Goal: Transaction & Acquisition: Purchase product/service

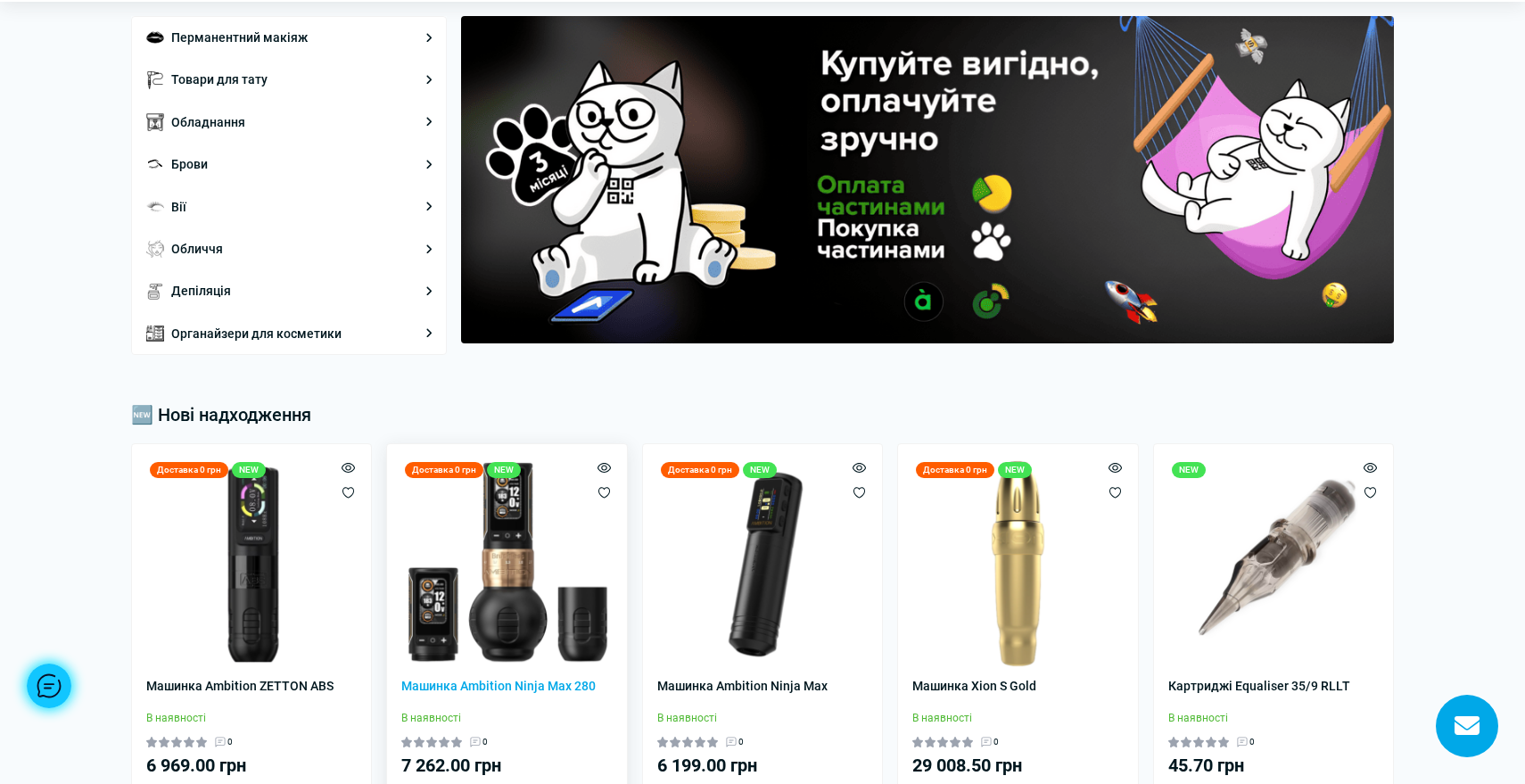
scroll to position [103, 0]
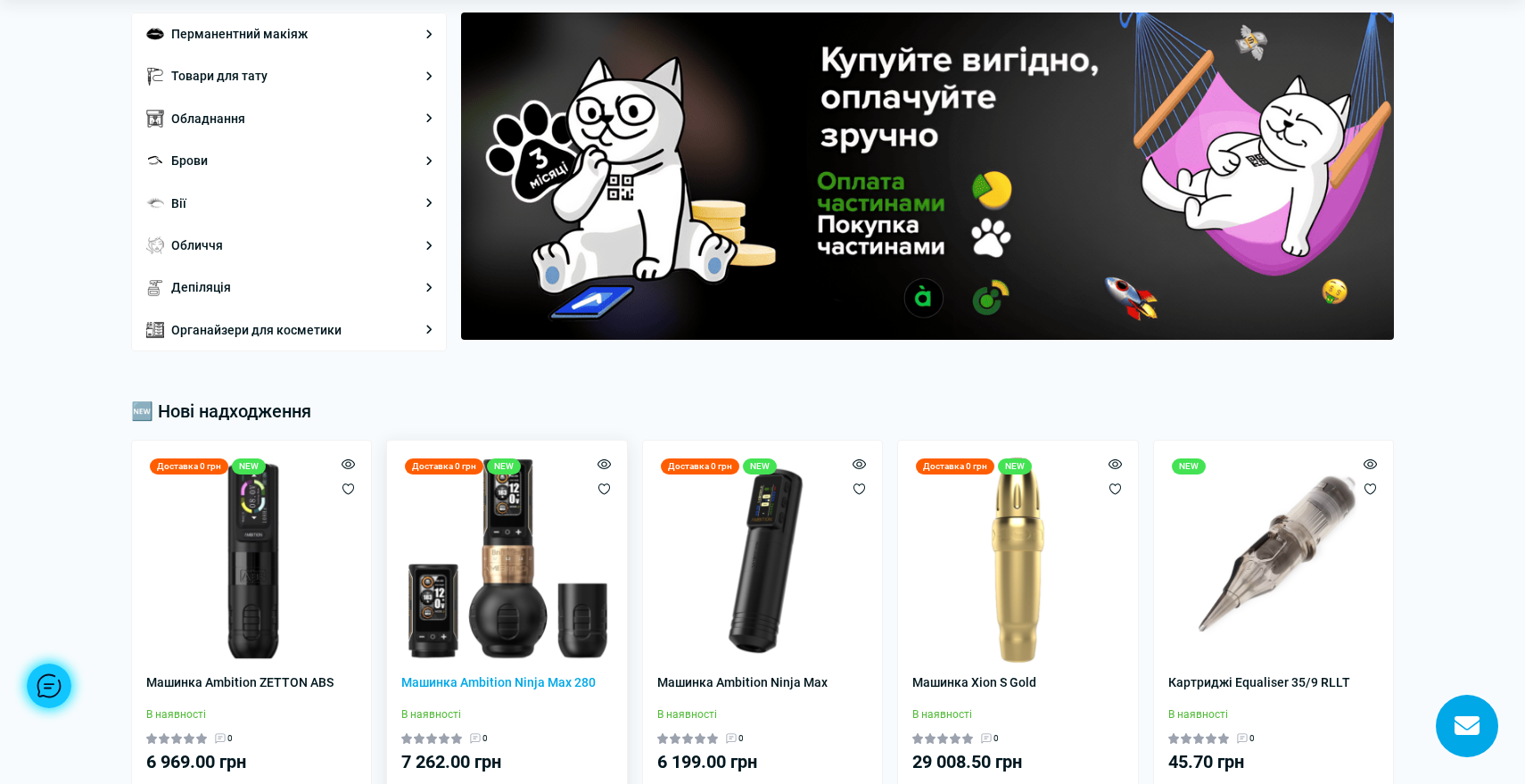
click at [517, 605] on img at bounding box center [507, 560] width 211 height 211
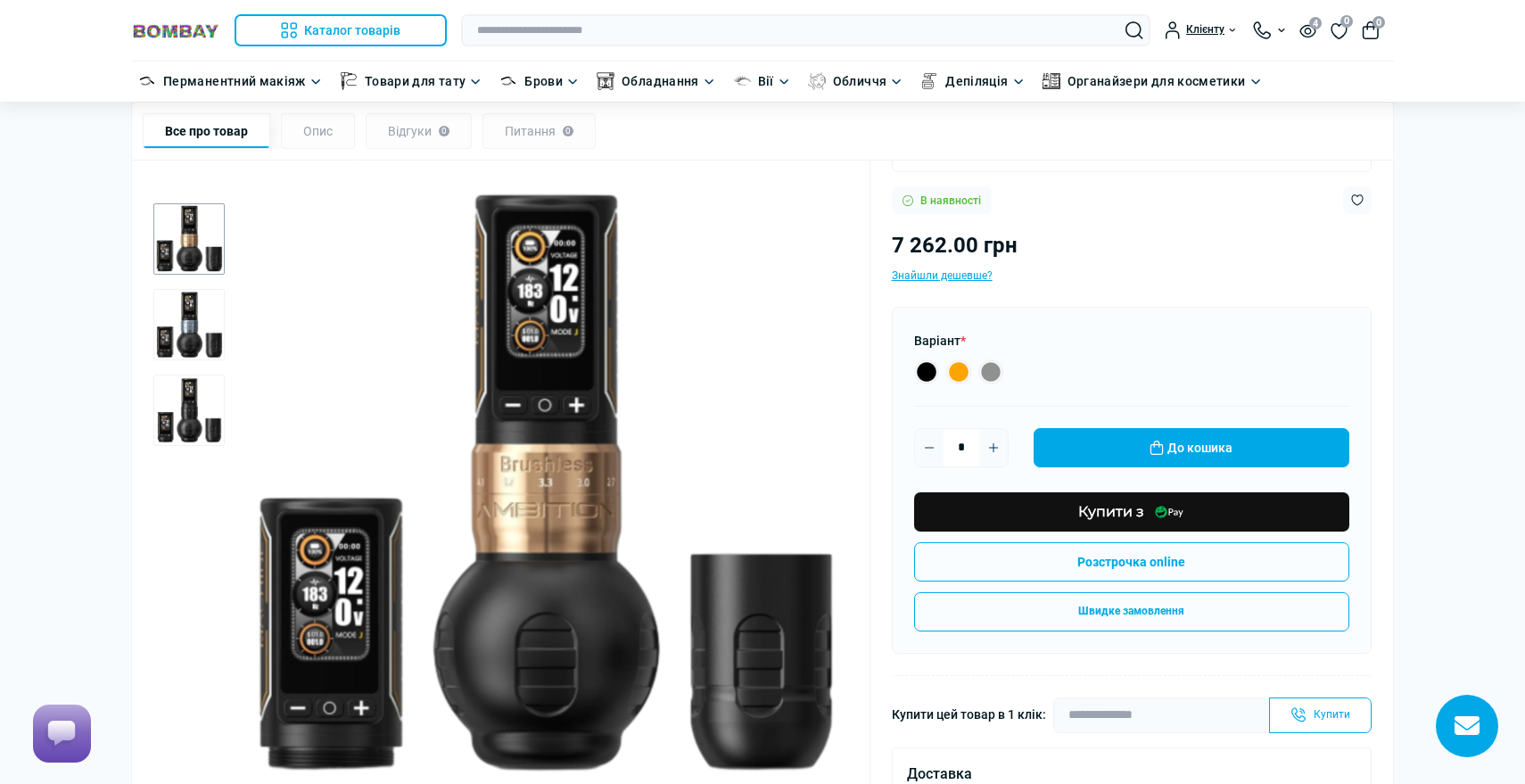
scroll to position [392, 0]
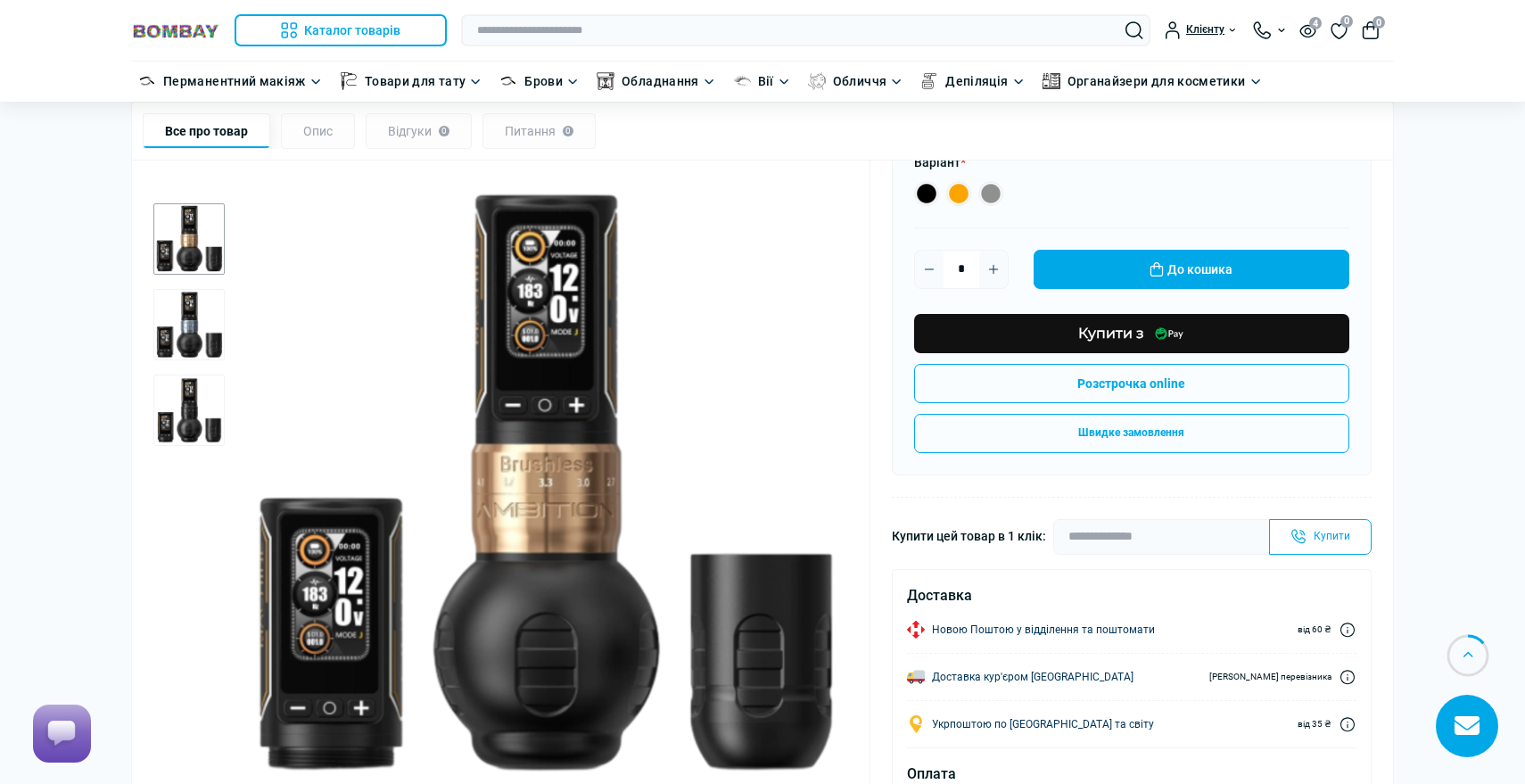
click at [566, 431] on img "1 / 3" at bounding box center [543, 486] width 609 height 609
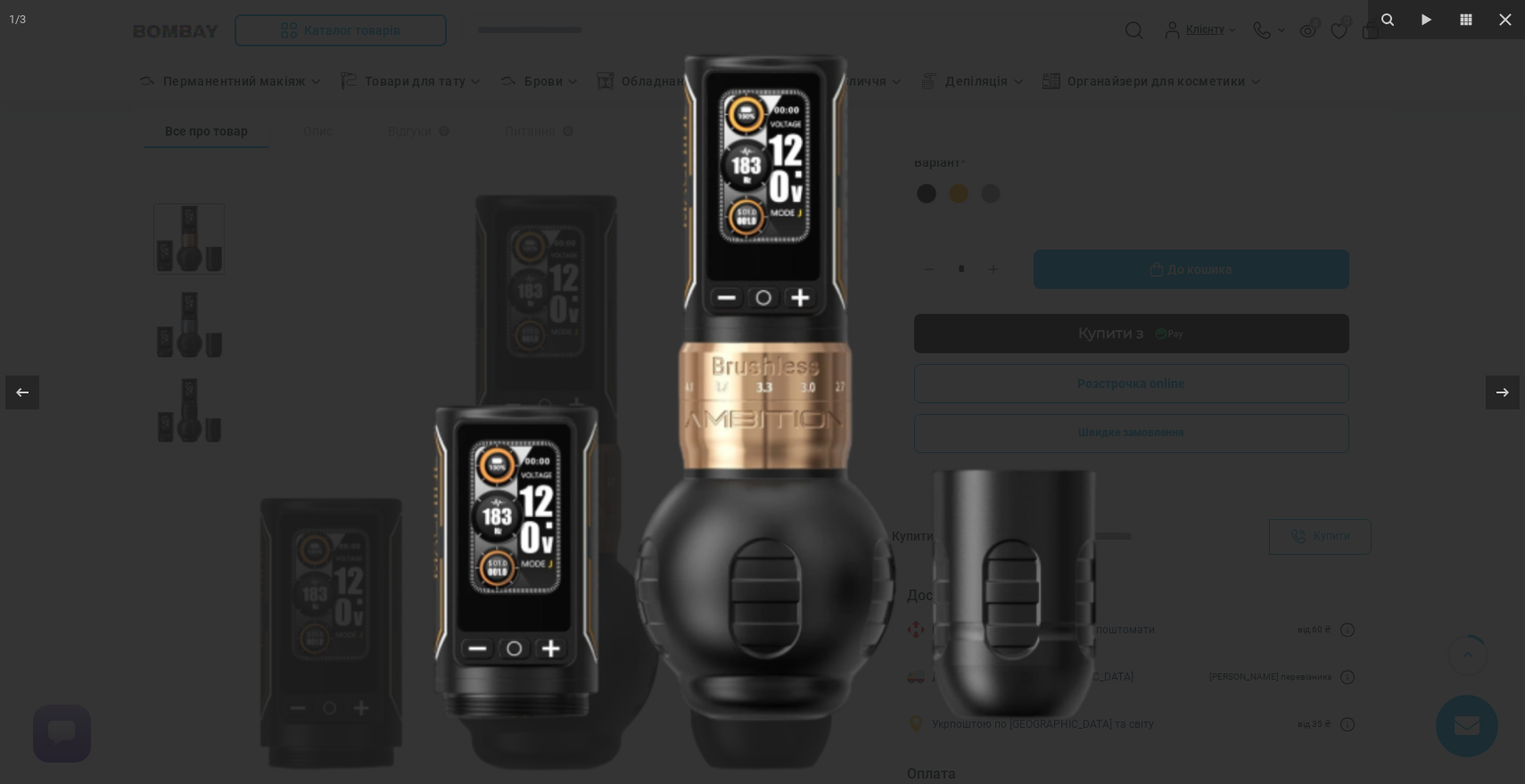
click at [1032, 383] on img at bounding box center [762, 392] width 706 height 706
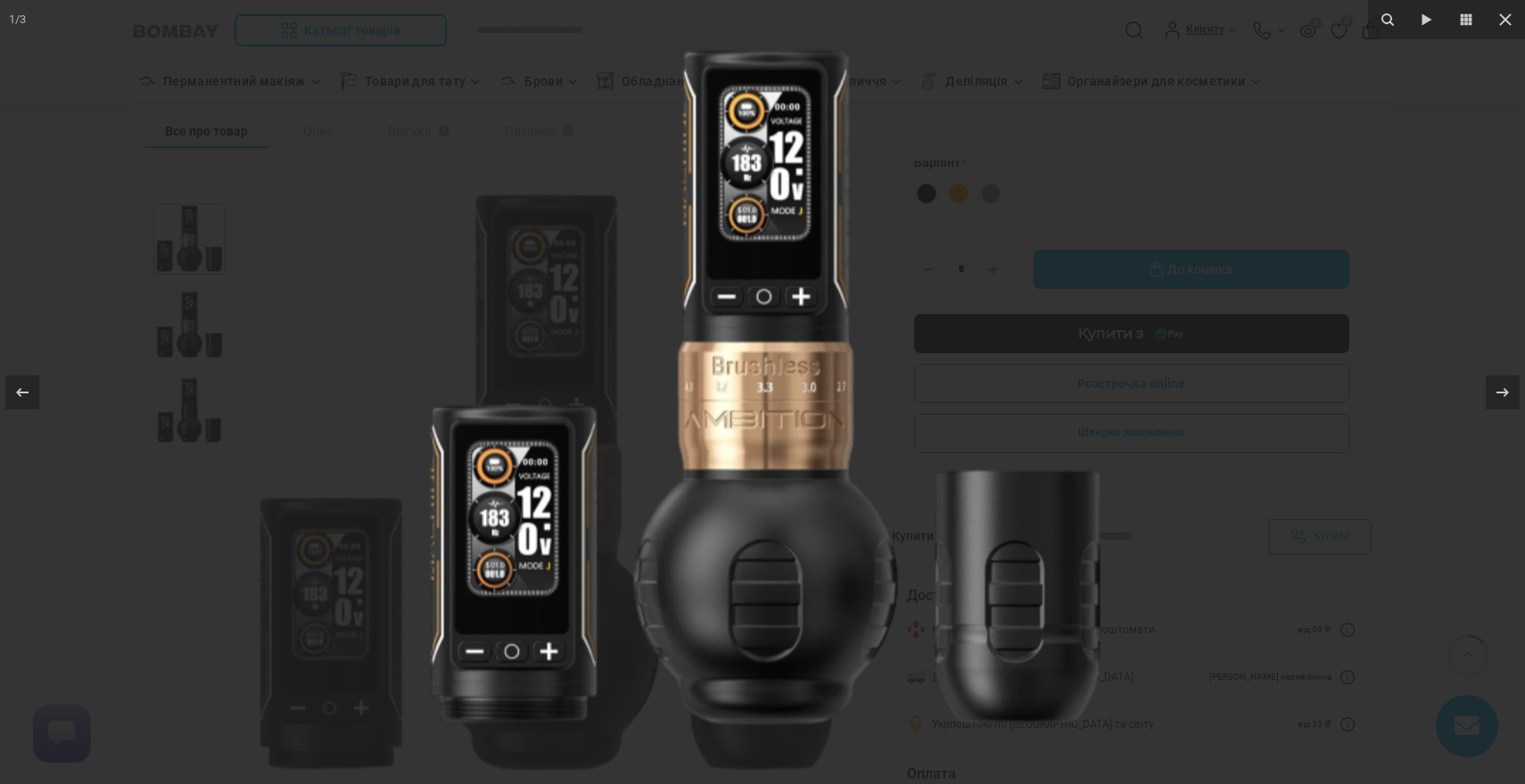
click at [1471, 285] on div at bounding box center [762, 392] width 1525 height 784
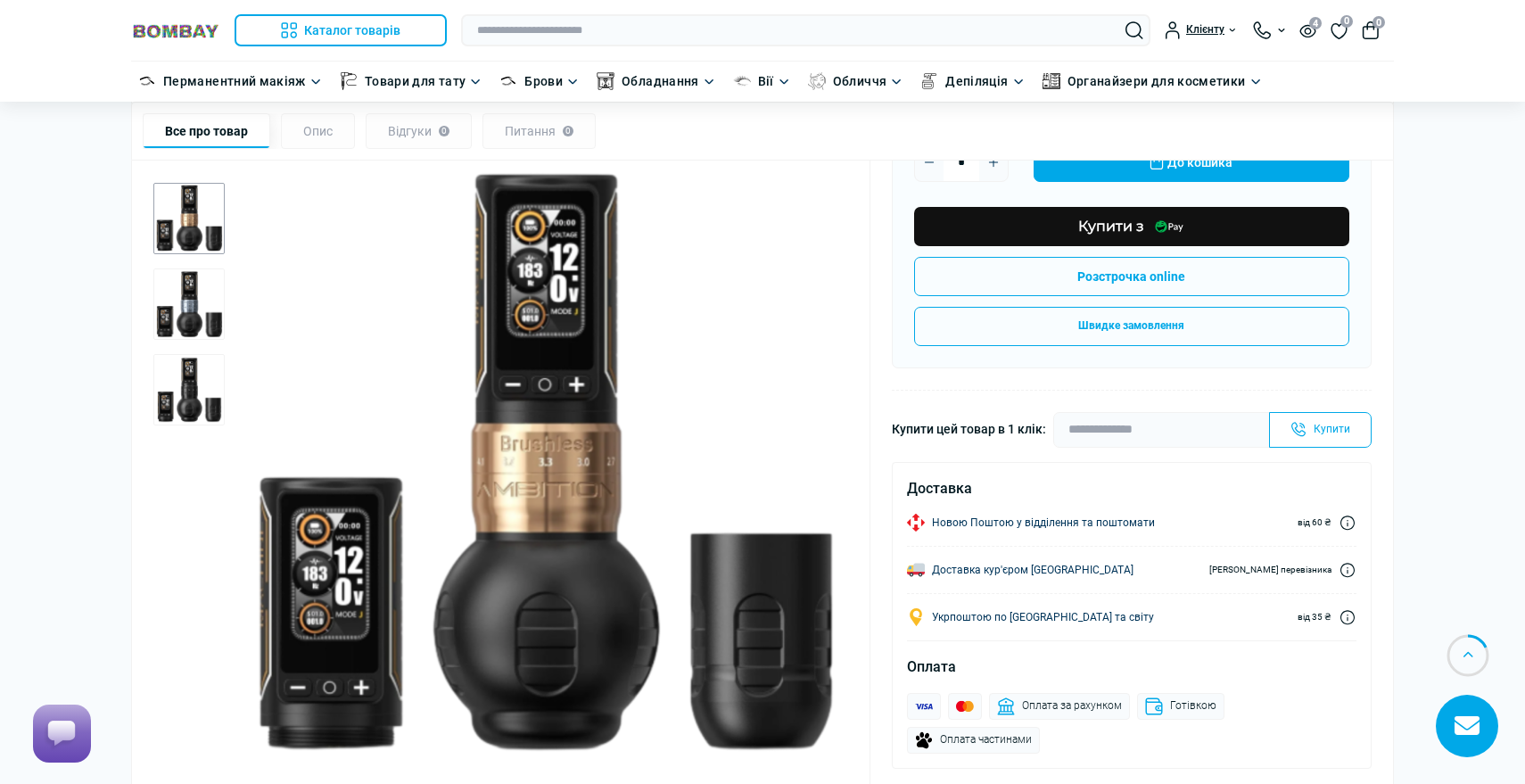
scroll to position [391, 0]
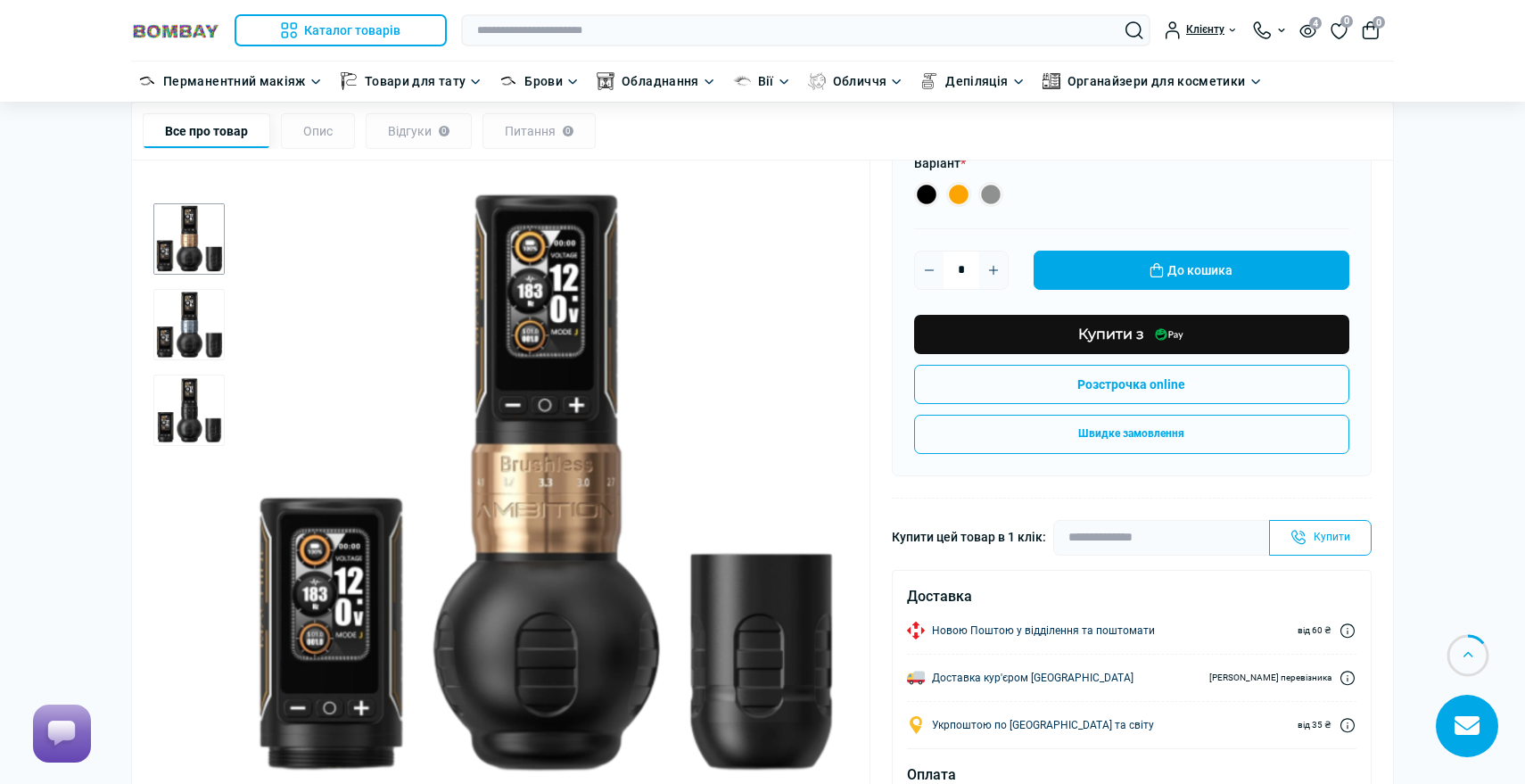
click at [212, 325] on img "2 / 3" at bounding box center [189, 325] width 72 height 72
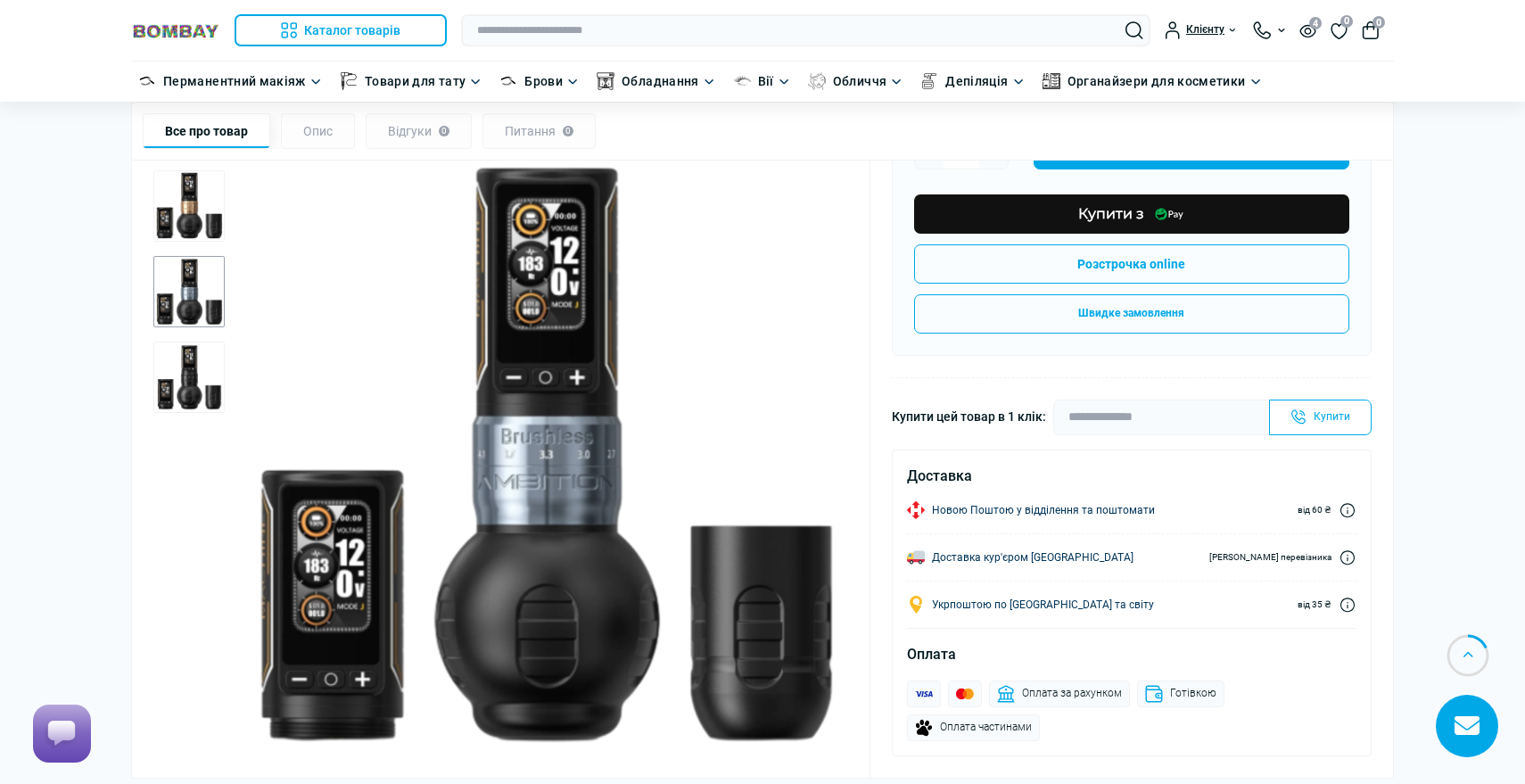
scroll to position [499, 0]
